Goal: Task Accomplishment & Management: Complete application form

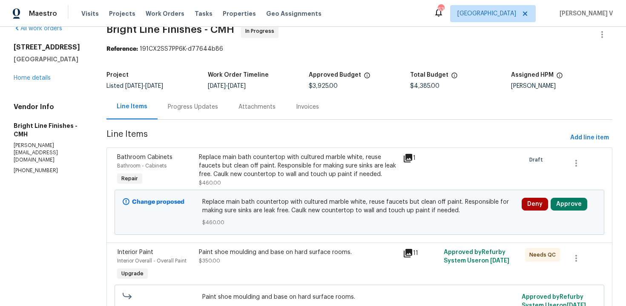
scroll to position [17, 0]
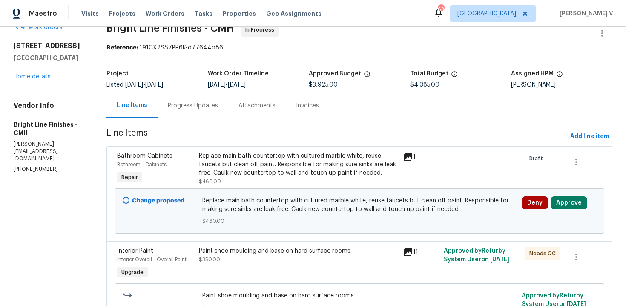
click at [206, 103] on div "Progress Updates" at bounding box center [193, 105] width 50 height 9
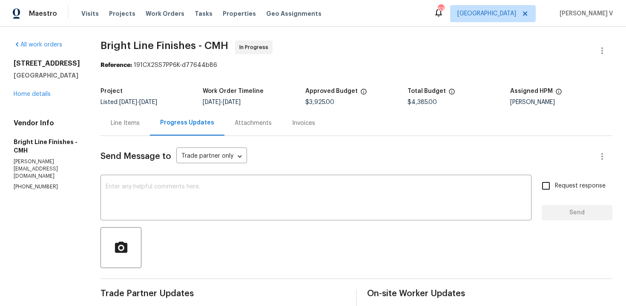
click at [140, 127] on div "Line Items" at bounding box center [124, 122] width 49 height 25
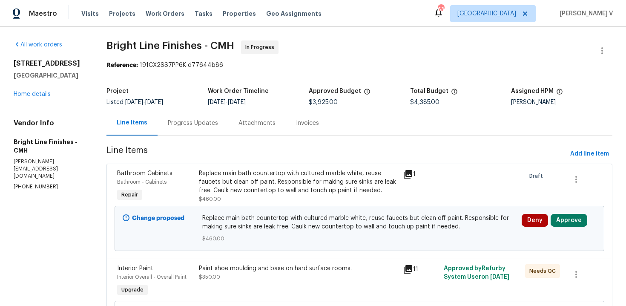
click at [285, 181] on div "Replace main bath countertop with cultured marble white, reuse faucets but clea…" at bounding box center [298, 182] width 199 height 26
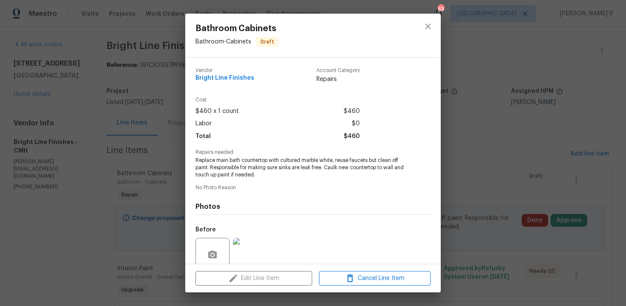
scroll to position [72, 0]
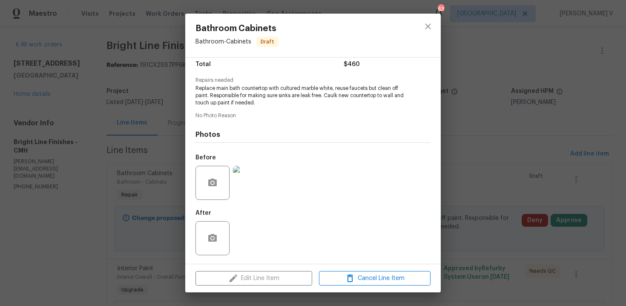
click at [242, 176] on img at bounding box center [250, 183] width 34 height 34
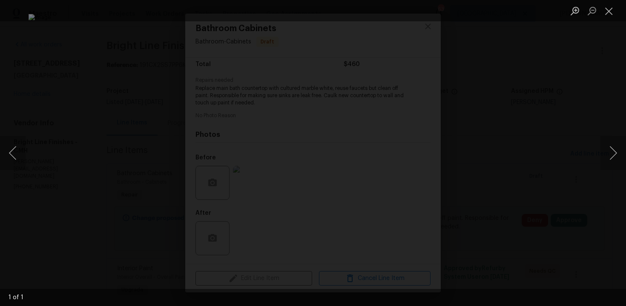
click at [44, 80] on div "Lightbox" at bounding box center [313, 153] width 626 height 306
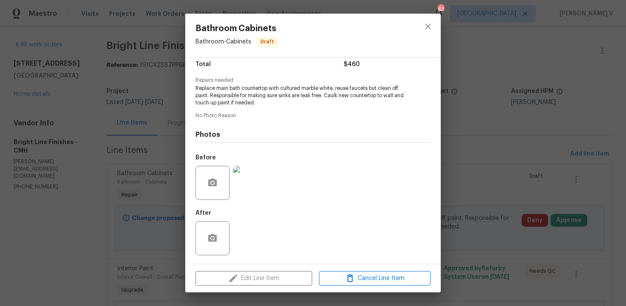
click at [44, 80] on div "Bathroom Cabinets Bathroom - Cabinets Draft Vendor Bright Line Finishes Account…" at bounding box center [313, 153] width 626 height 306
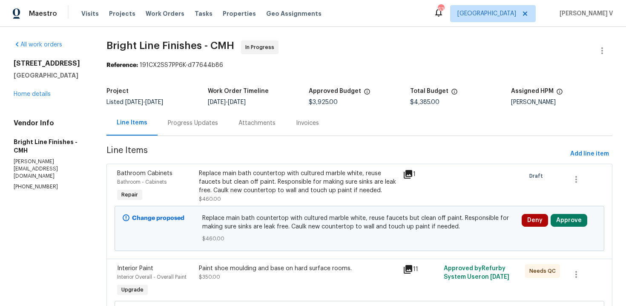
click at [308, 177] on div "Replace main bath countertop with cultured marble white, reuse faucets but clea…" at bounding box center [298, 182] width 199 height 26
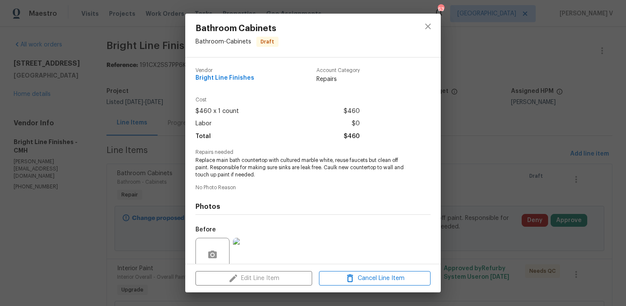
click at [284, 161] on span "Replace main bath countertop with cultured marble white, reuse faucets but clea…" at bounding box center [301, 167] width 212 height 21
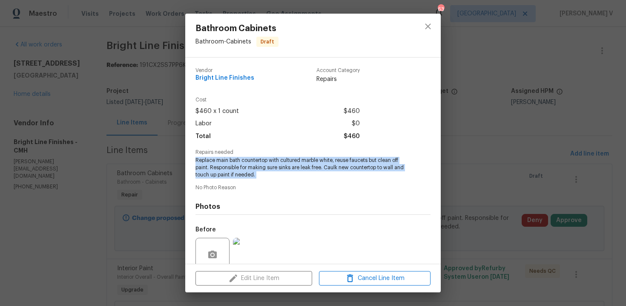
copy span "Replace main bath countertop with cultured marble white, reuse faucets but clea…"
click at [544, 145] on div "Bathroom Cabinets Bathroom - Cabinets Draft Vendor Bright Line Finishes Account…" at bounding box center [313, 153] width 626 height 306
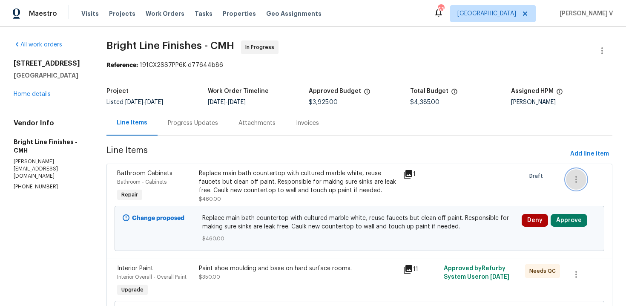
click at [573, 172] on button "button" at bounding box center [576, 179] width 20 height 20
click at [573, 173] on li "Cancel" at bounding box center [582, 179] width 33 height 14
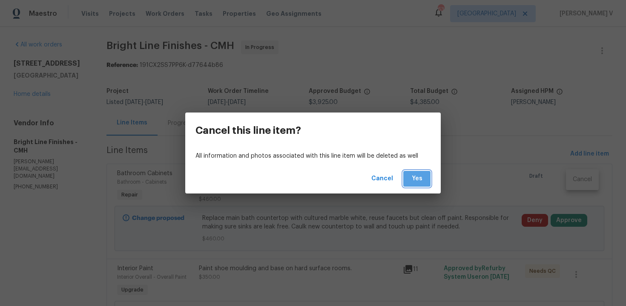
click at [418, 176] on span "Yes" at bounding box center [417, 178] width 14 height 11
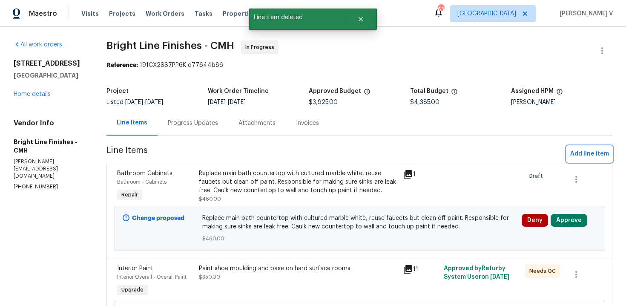
click at [579, 146] on button "Add line item" at bounding box center [589, 154] width 46 height 16
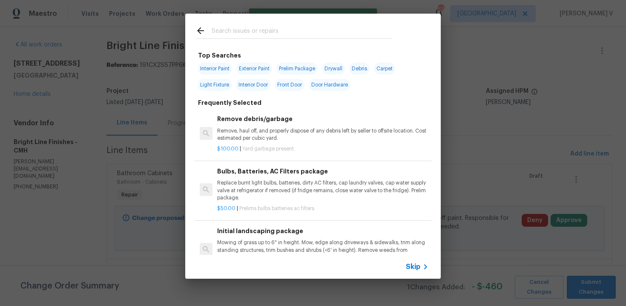
click at [415, 260] on div "Skip" at bounding box center [312, 266] width 255 height 24
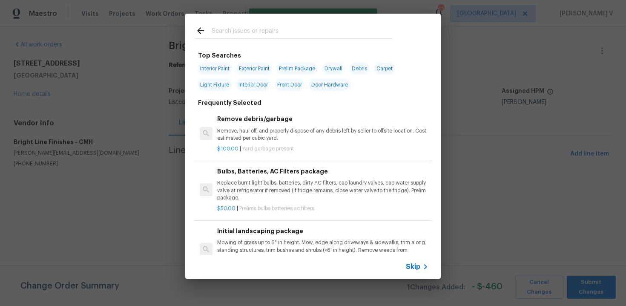
click at [413, 263] on span "Skip" at bounding box center [413, 266] width 14 height 9
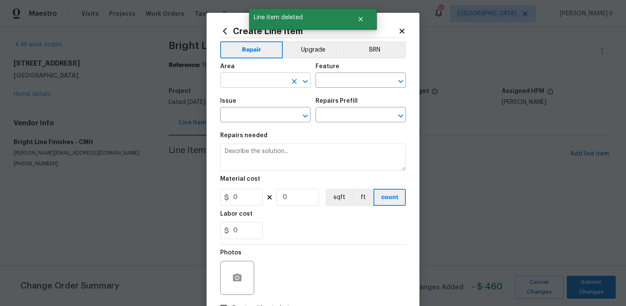
click at [264, 82] on input "text" at bounding box center [253, 80] width 66 height 13
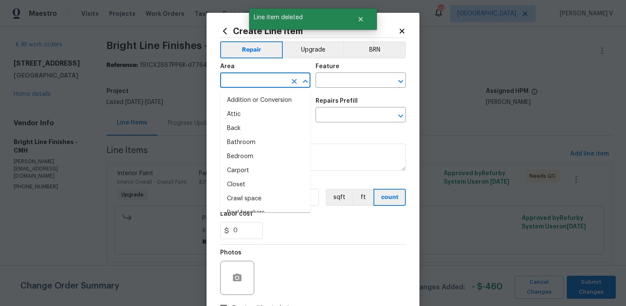
type input "b"
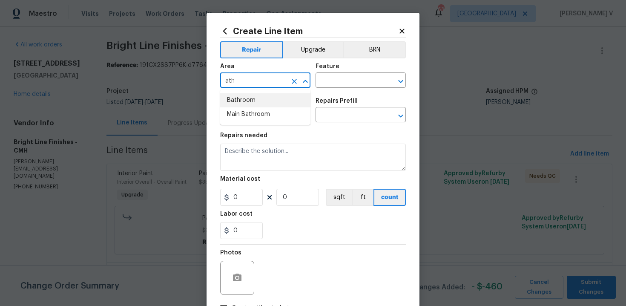
click at [260, 105] on li "Bathroom" at bounding box center [265, 100] width 90 height 14
type input "Bathroom"
click at [326, 86] on input "text" at bounding box center [348, 80] width 66 height 13
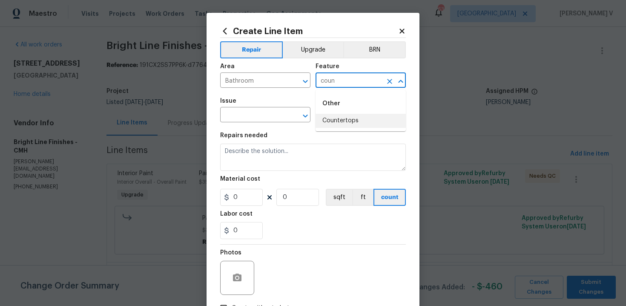
click at [320, 123] on li "Countertops" at bounding box center [360, 121] width 90 height 14
type input "Countertops"
click at [274, 110] on input "text" at bounding box center [253, 115] width 66 height 13
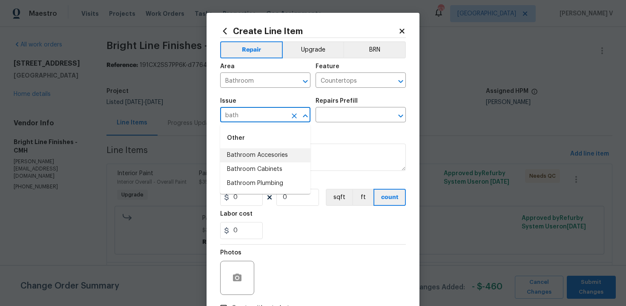
click at [259, 152] on li "Bathroom Accesories" at bounding box center [265, 155] width 90 height 14
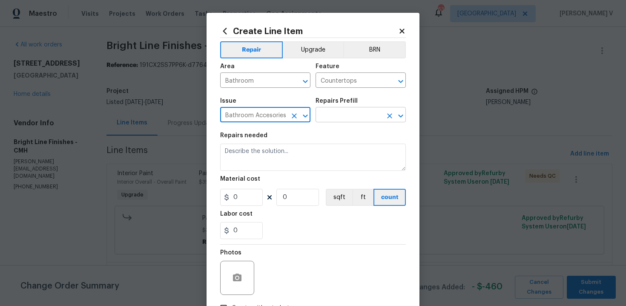
type input "Bathroom Accesories"
click at [341, 116] on input "text" at bounding box center [348, 115] width 66 height 13
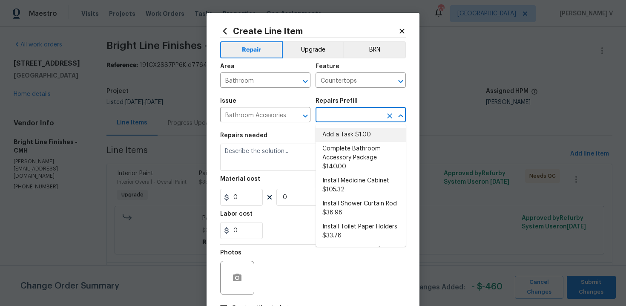
click at [332, 129] on li "Add a Task $1.00" at bounding box center [360, 135] width 90 height 14
type input "Interior Trim"
type input "Add a Task $1.00"
type textarea "HPM to detail"
type input "1"
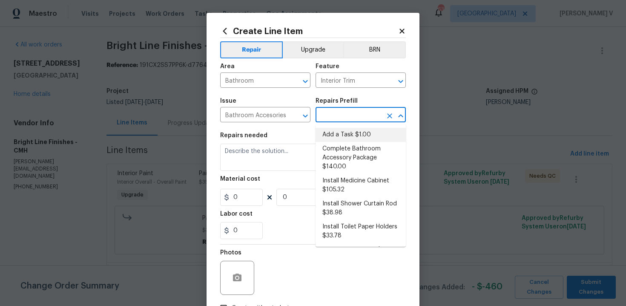
type input "1"
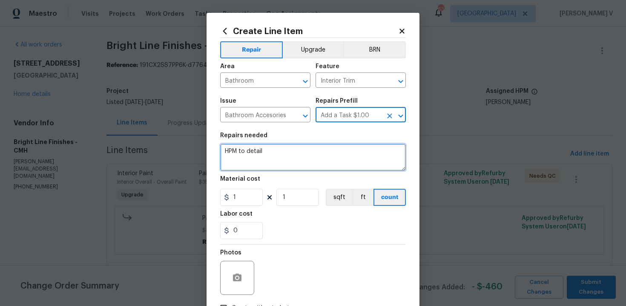
click at [300, 146] on textarea "HPM to detail" at bounding box center [313, 156] width 186 height 27
paste textarea "Replace main bath countertop with cultured marble white, reuse faucets but clea…"
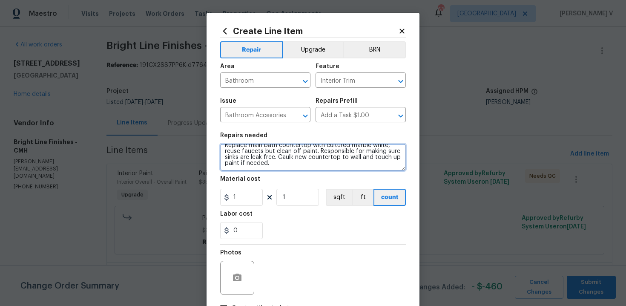
scroll to position [0, 0]
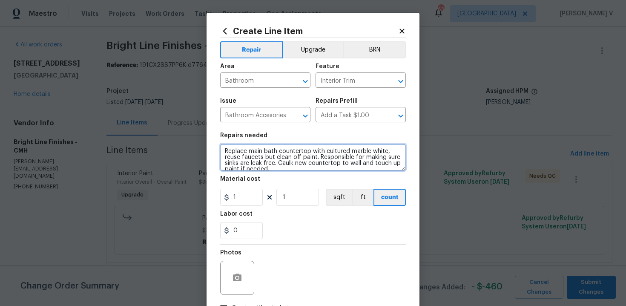
type textarea "Replace main bath countertop with cultured marble white, reuse faucets but clea…"
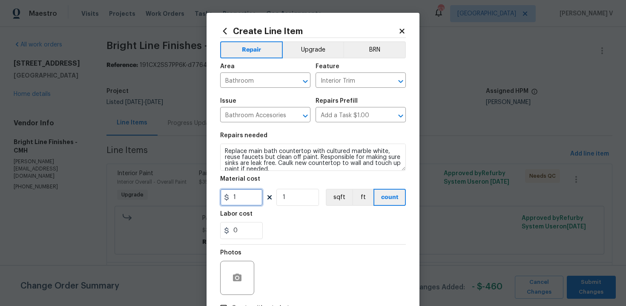
click at [244, 194] on input "1" at bounding box center [241, 197] width 43 height 17
click at [248, 200] on input "1" at bounding box center [241, 197] width 43 height 17
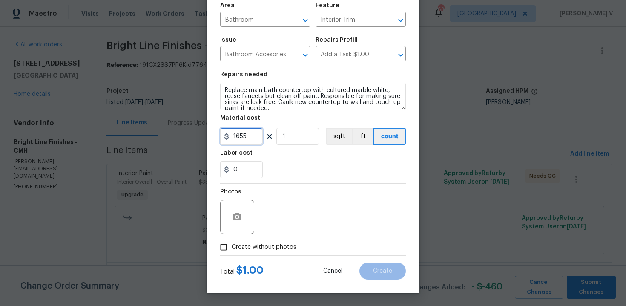
type input "1655"
click at [229, 243] on input "Create without photos" at bounding box center [223, 247] width 16 height 16
checkbox input "true"
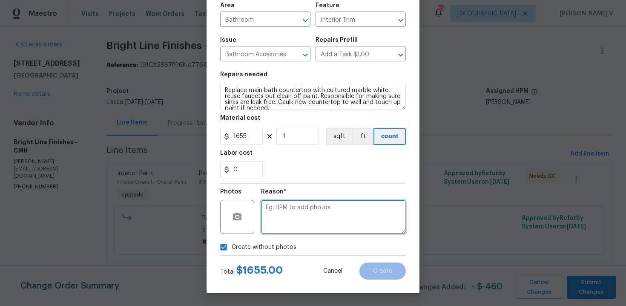
click at [312, 214] on textarea at bounding box center [333, 217] width 145 height 34
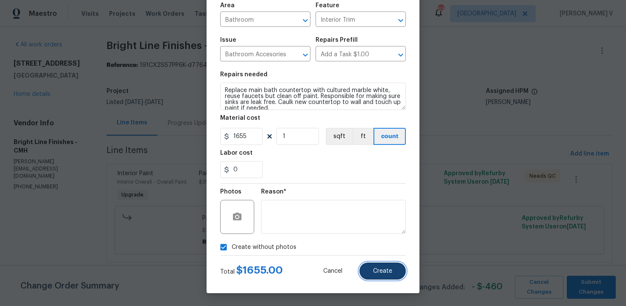
click at [393, 268] on button "Create" at bounding box center [382, 270] width 46 height 17
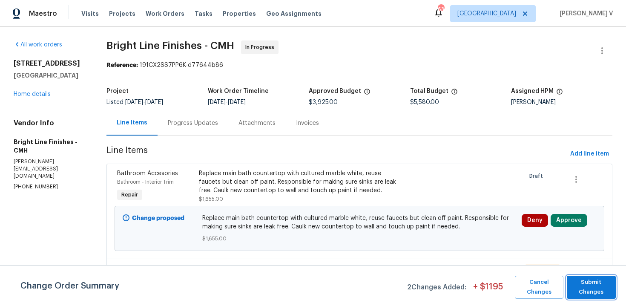
click at [583, 286] on span "Submit Changes" at bounding box center [591, 287] width 40 height 20
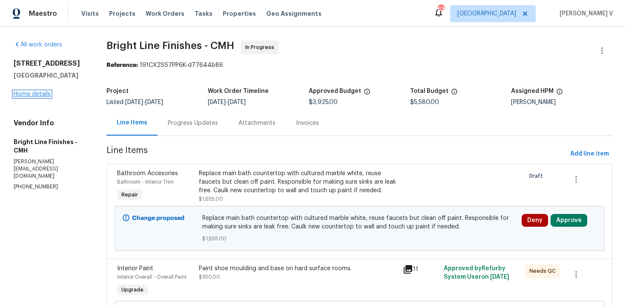
click at [39, 93] on link "Home details" at bounding box center [32, 94] width 37 height 6
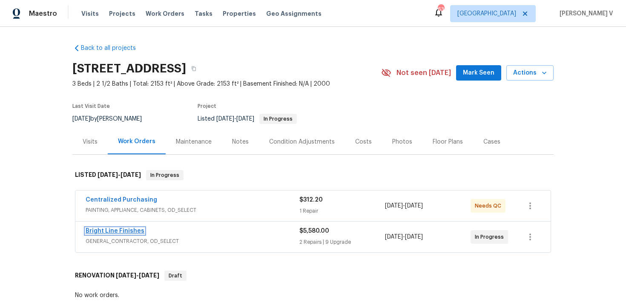
click at [111, 228] on link "Bright Line Finishes" at bounding box center [115, 231] width 59 height 6
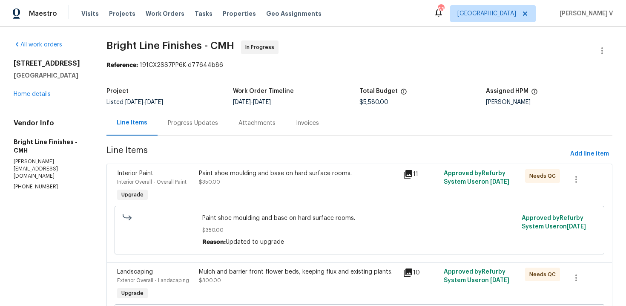
click at [179, 134] on div "Progress Updates" at bounding box center [192, 122] width 71 height 25
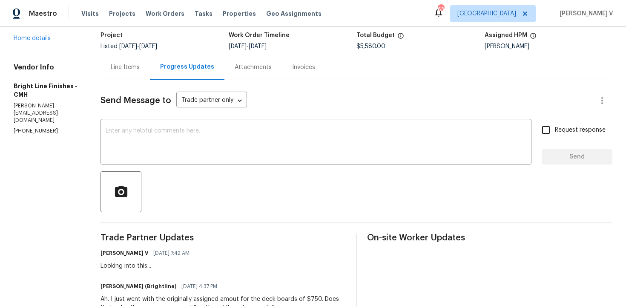
scroll to position [67, 0]
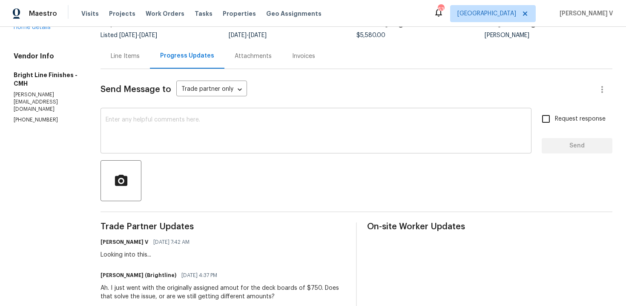
click at [174, 128] on textarea at bounding box center [316, 132] width 420 height 30
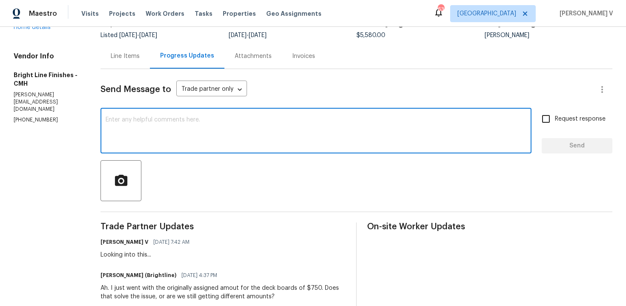
type textarea "T"
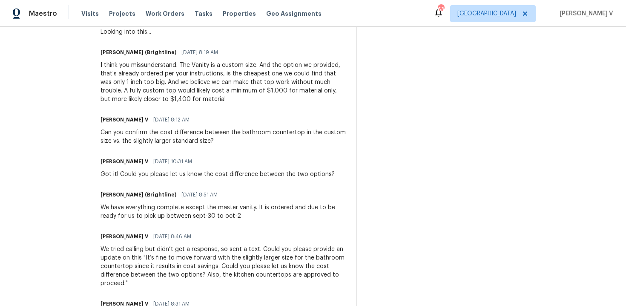
scroll to position [0, 0]
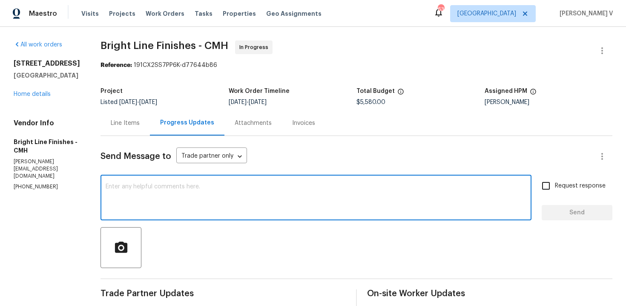
click at [166, 184] on textarea at bounding box center [316, 198] width 420 height 30
click at [364, 103] on span "$5,580.00" at bounding box center [370, 102] width 29 height 6
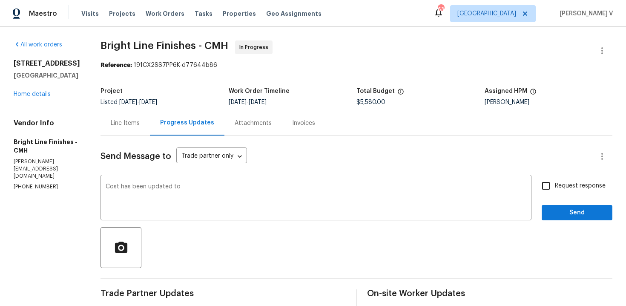
click at [364, 103] on span "$5,580.00" at bounding box center [370, 102] width 29 height 6
copy span "$5,580.00"
click at [254, 198] on textarea "Cost has been updated to" at bounding box center [316, 198] width 420 height 30
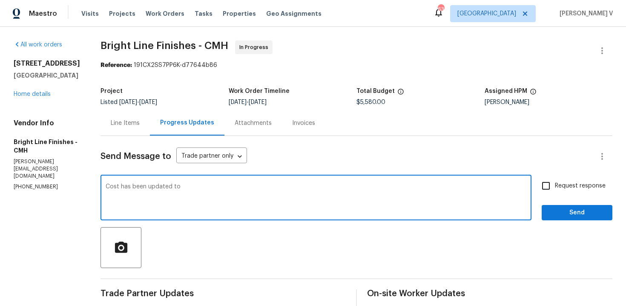
paste textarea "$5,580.00"
click at [245, 190] on textarea "Cost has been updated to $5,580.00" at bounding box center [316, 198] width 420 height 30
type textarea "Cost has been updated to $5,580.00..."
click at [557, 214] on span "Send" at bounding box center [576, 212] width 57 height 11
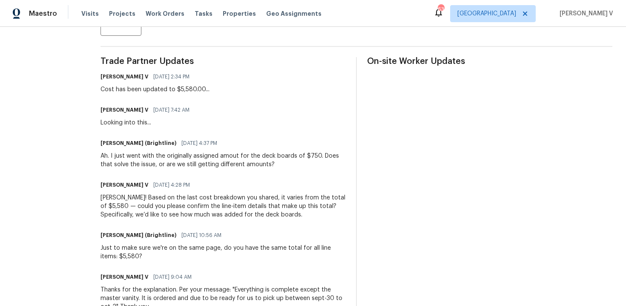
scroll to position [343, 0]
